Goal: Information Seeking & Learning: Find specific fact

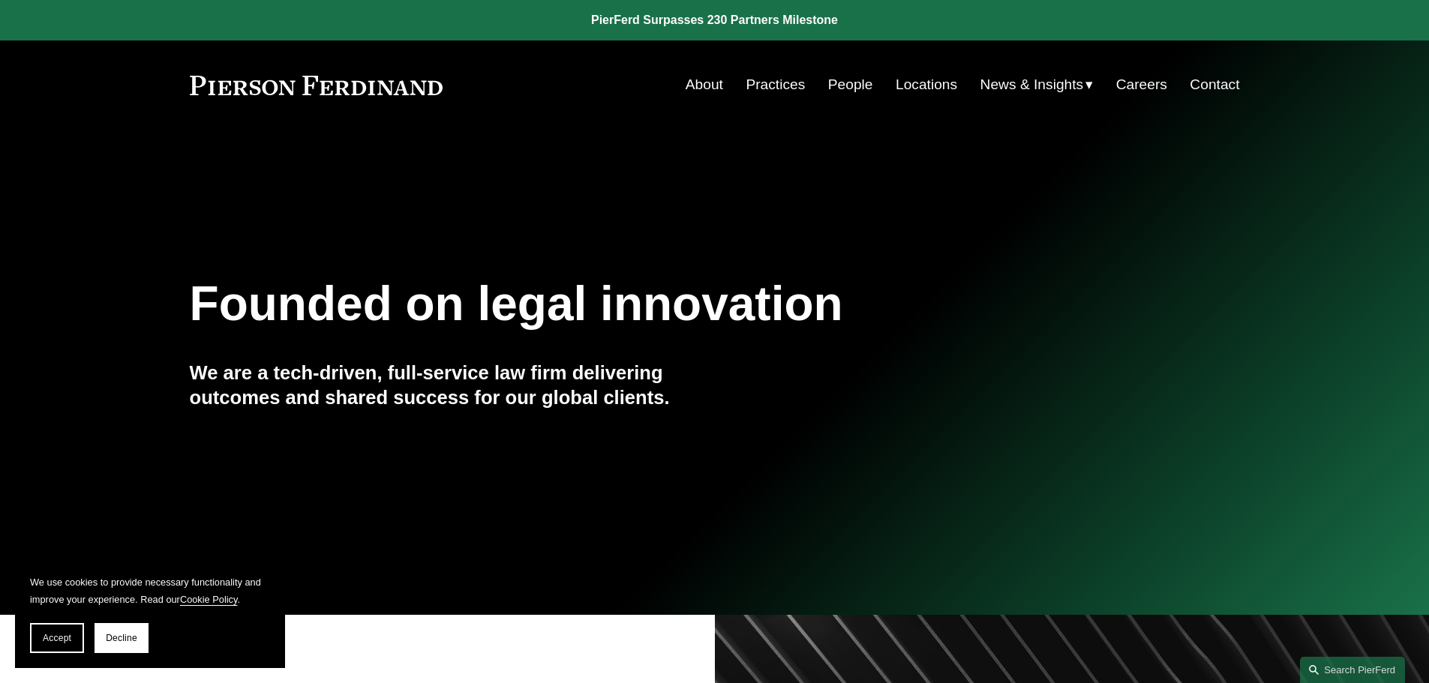
click at [845, 92] on link "People" at bounding box center [850, 85] width 45 height 29
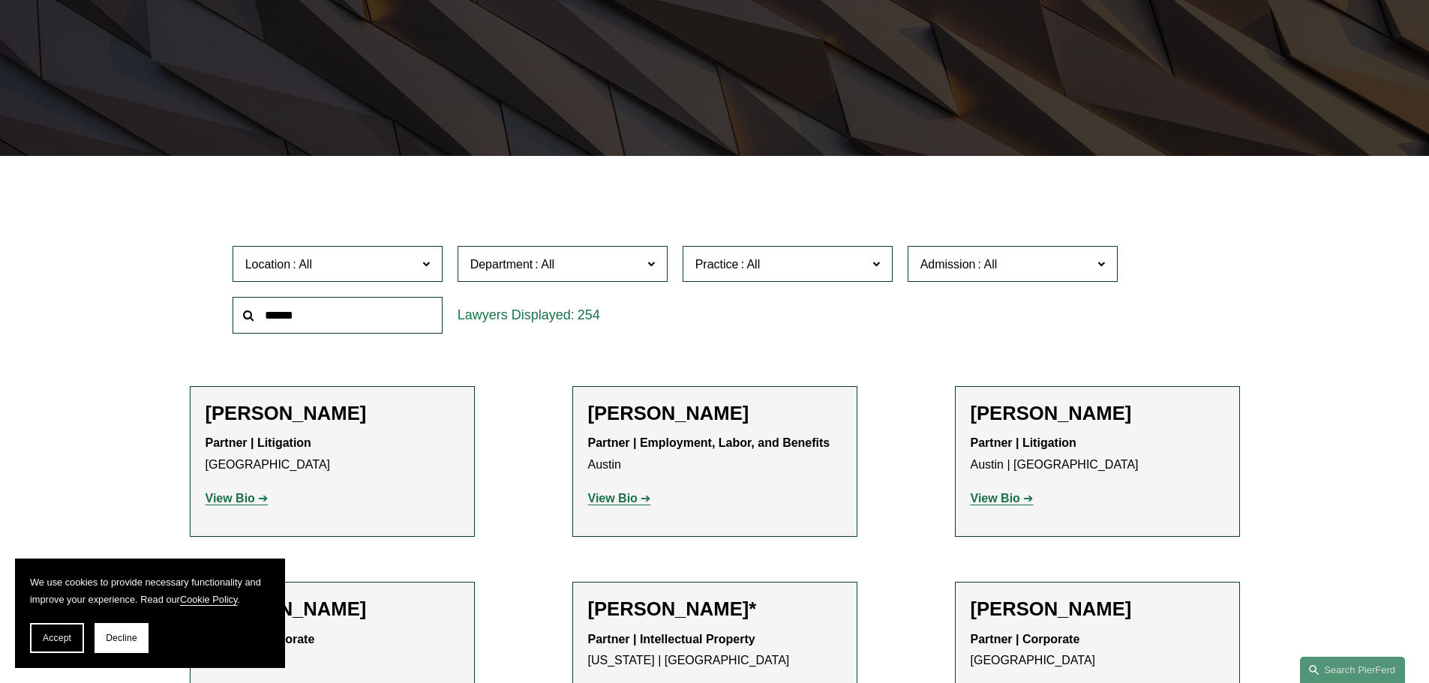
scroll to position [300, 0]
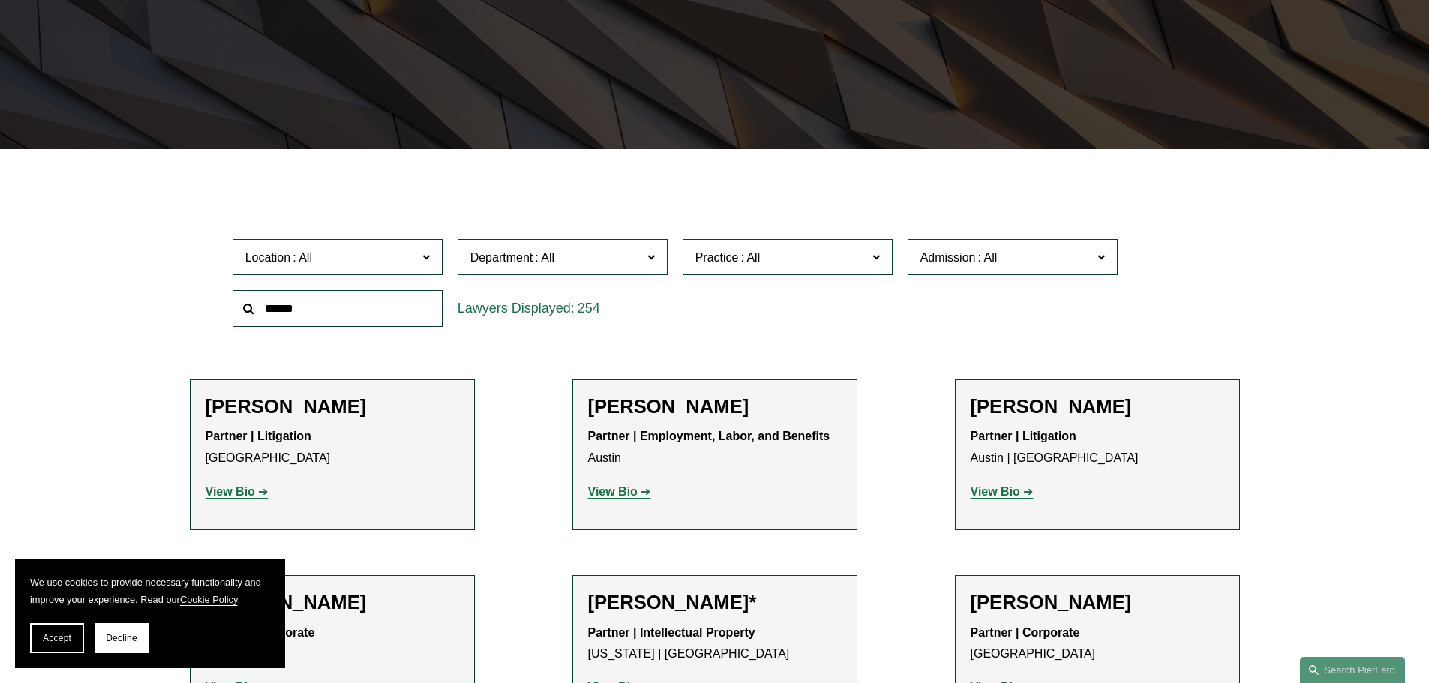
click at [264, 315] on input "text" at bounding box center [338, 308] width 210 height 37
type input "**********"
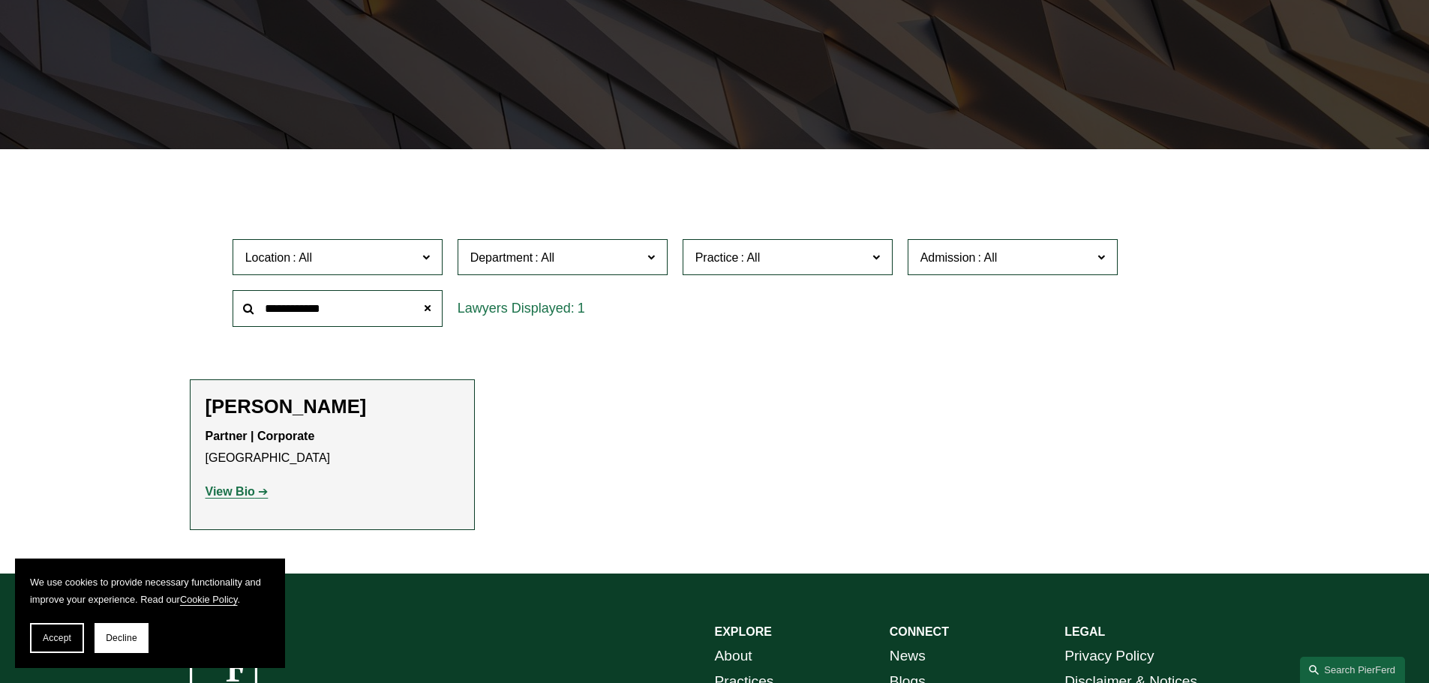
click at [223, 494] on strong "View Bio" at bounding box center [231, 491] width 50 height 13
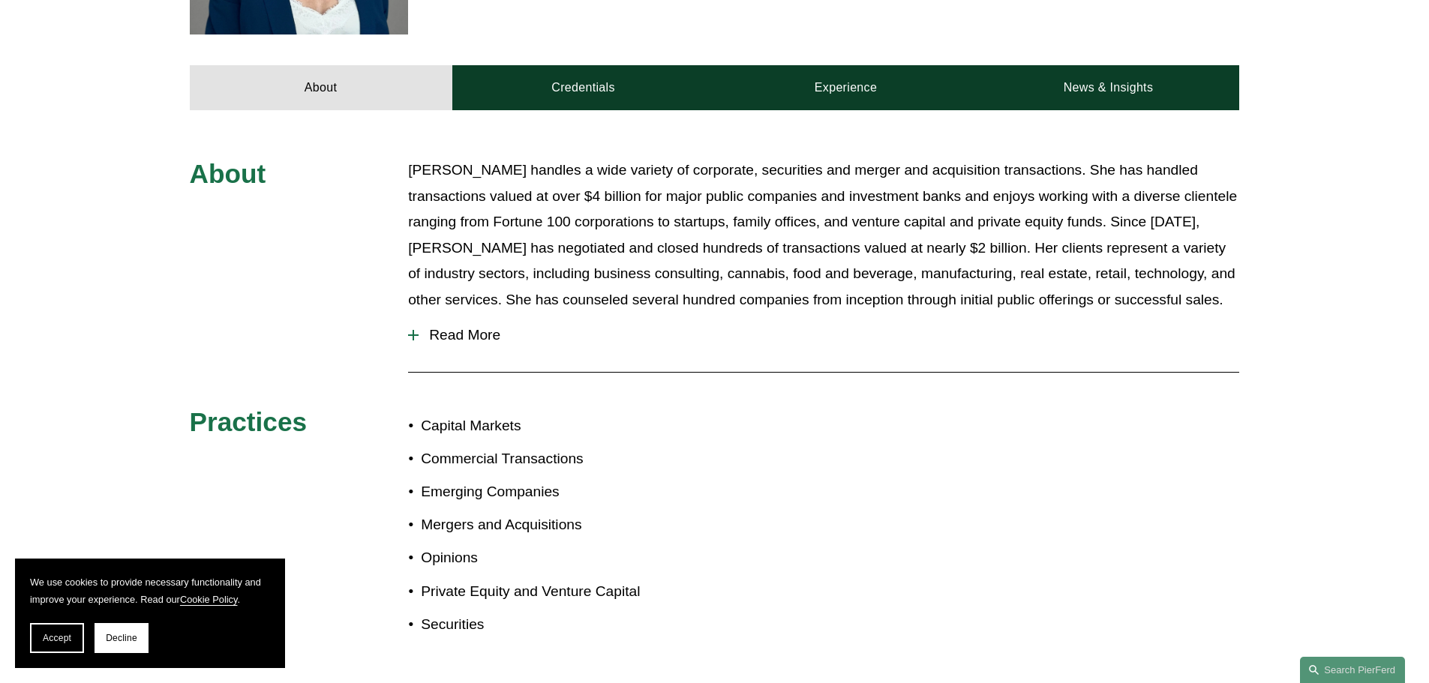
scroll to position [600, 0]
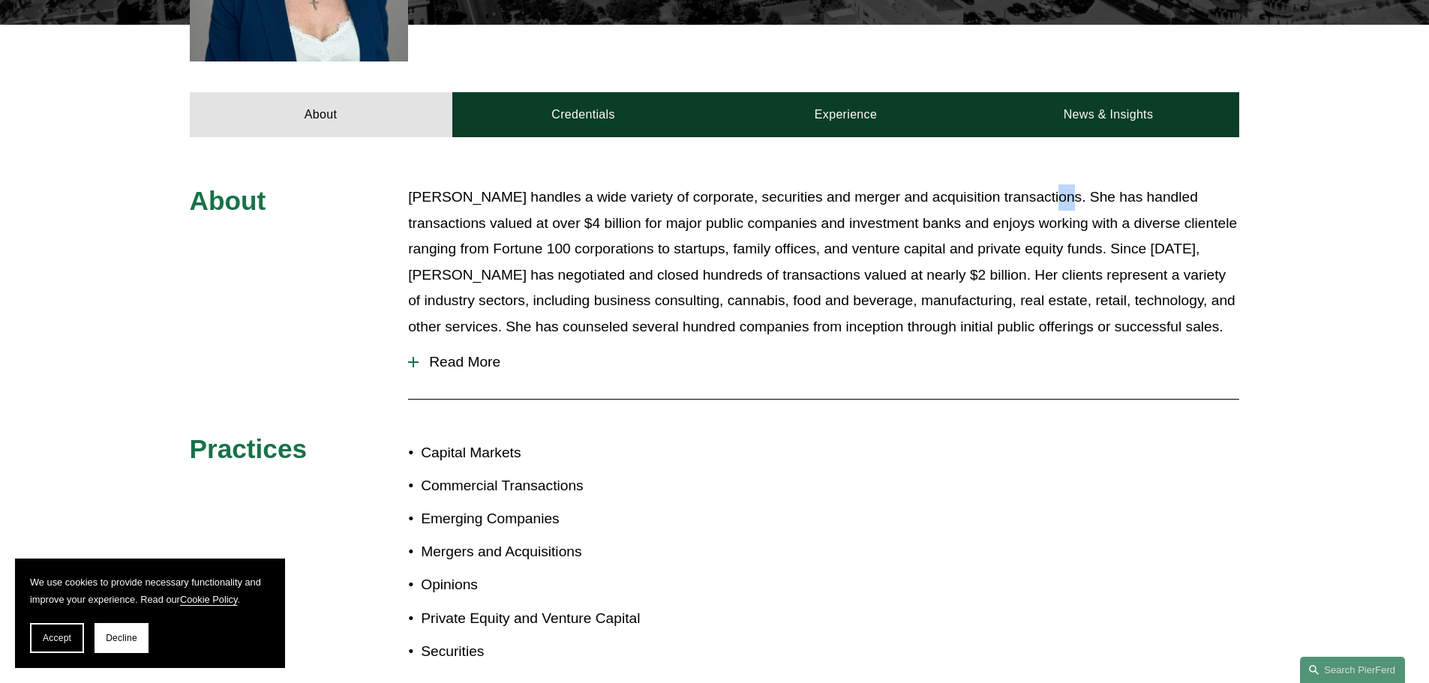
drag, startPoint x: 1042, startPoint y: 174, endPoint x: 1027, endPoint y: 174, distance: 15.0
click at [1027, 185] on p "[PERSON_NAME] handles a wide variety of corporate, securities and merger and ac…" at bounding box center [823, 262] width 831 height 155
click at [1045, 185] on p "Julie Herzog handles a wide variety of corporate, securities and merger and acq…" at bounding box center [823, 262] width 831 height 155
click at [1061, 185] on p "Julie Herzog handles a wide variety of corporate, securities and merger and acq…" at bounding box center [823, 262] width 831 height 155
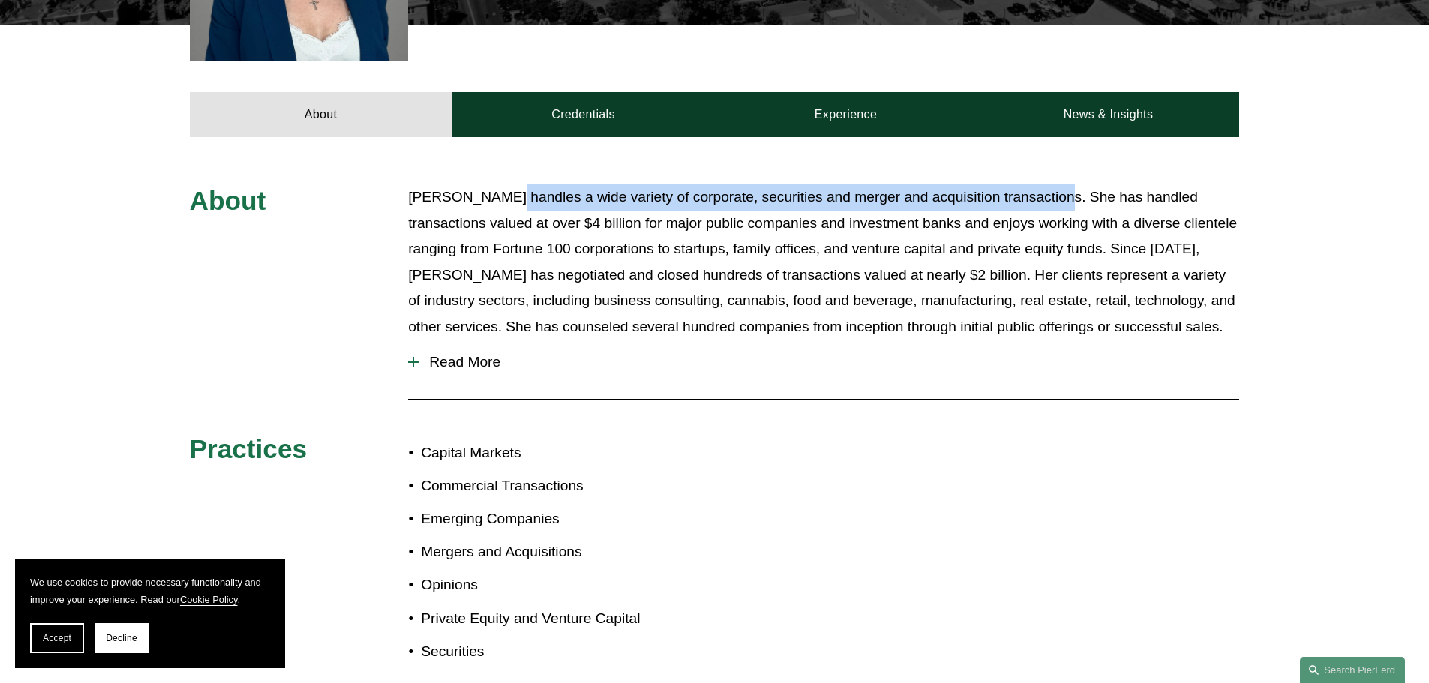
drag, startPoint x: 1044, startPoint y: 175, endPoint x: 494, endPoint y: 178, distance: 549.8
click at [494, 185] on p "Julie Herzog handles a wide variety of corporate, securities and merger and acq…" at bounding box center [823, 262] width 831 height 155
copy p "handles a wide variety of corporate, securities and merger and acquisition tran…"
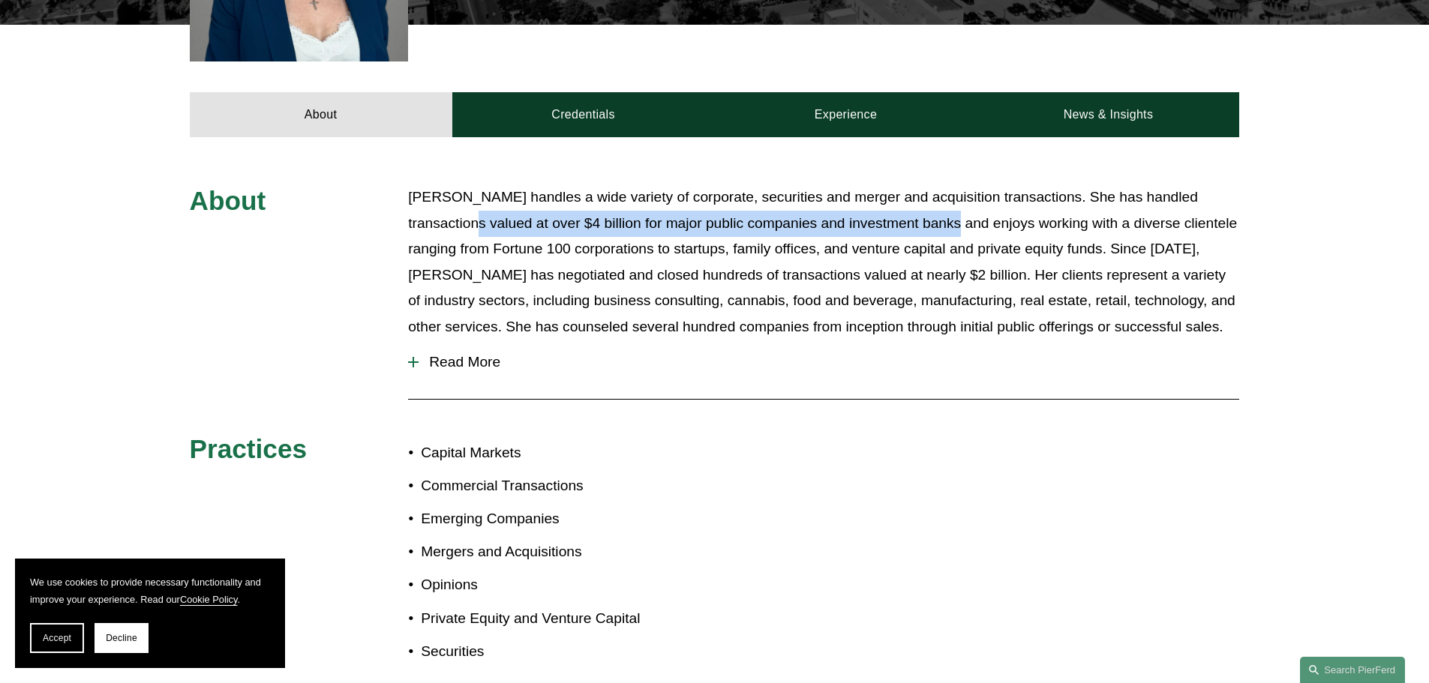
drag, startPoint x: 488, startPoint y: 201, endPoint x: 964, endPoint y: 203, distance: 476.3
click at [964, 203] on p "Julie Herzog handles a wide variety of corporate, securities and merger and acq…" at bounding box center [823, 262] width 831 height 155
copy p "valued at over $4 billion for major public companies and investment banks"
click at [411, 357] on div at bounding box center [413, 362] width 11 height 11
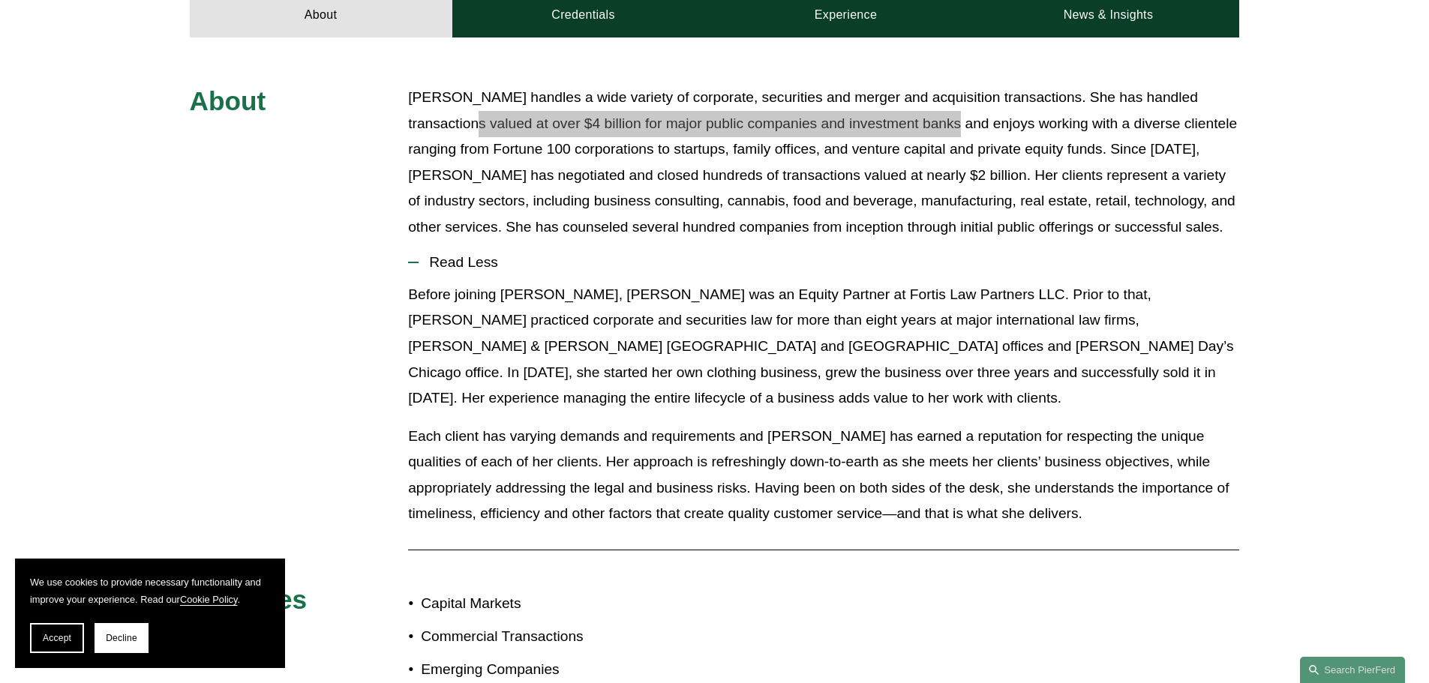
scroll to position [675, 0]
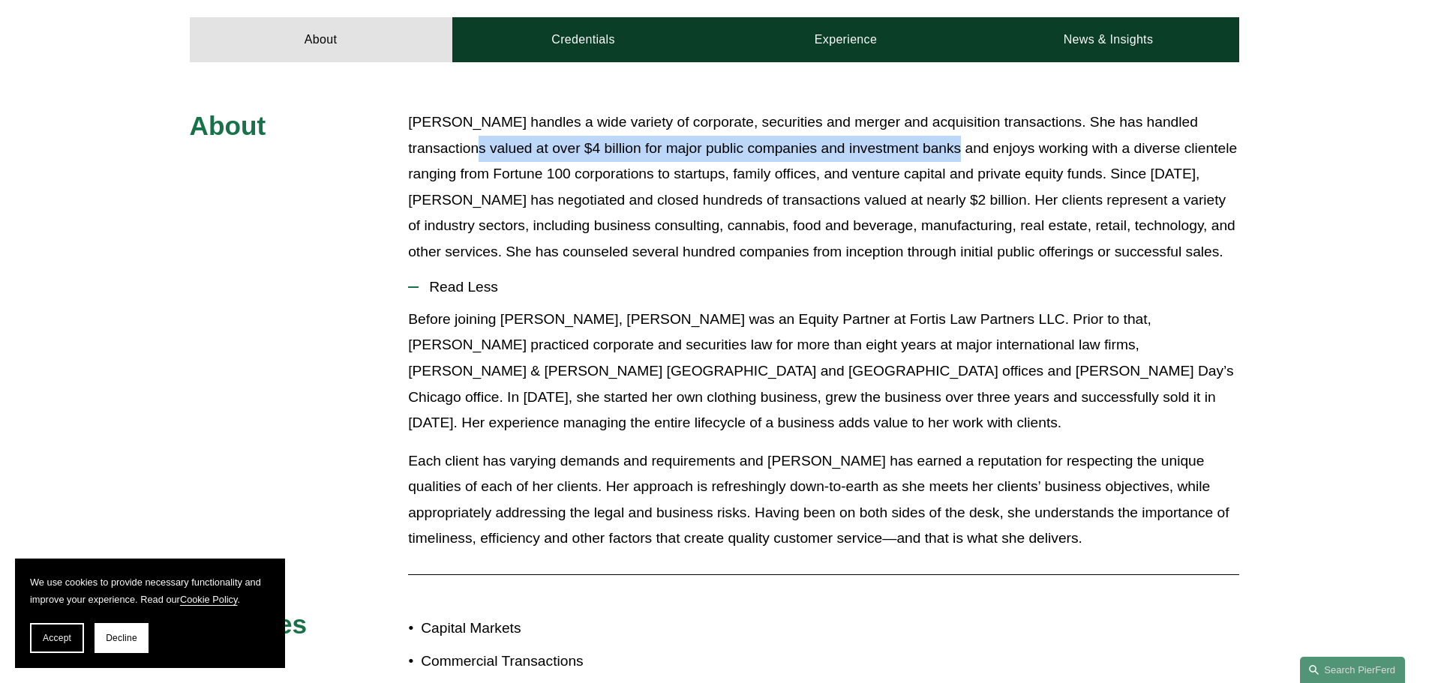
click at [922, 126] on p "Julie Herzog handles a wide variety of corporate, securities and merger and acq…" at bounding box center [823, 187] width 831 height 155
